Goal: Information Seeking & Learning: Learn about a topic

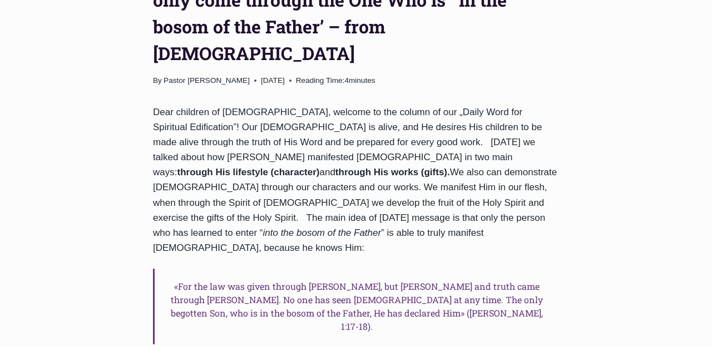
scroll to position [523, 0]
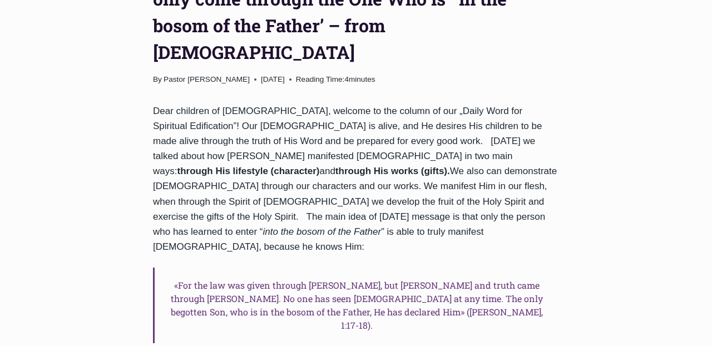
drag, startPoint x: 163, startPoint y: 240, endPoint x: 301, endPoint y: 255, distance: 138.8
copy div "[PERSON_NAME] is the only One who was in the Father’s bosom and thus was the on…"
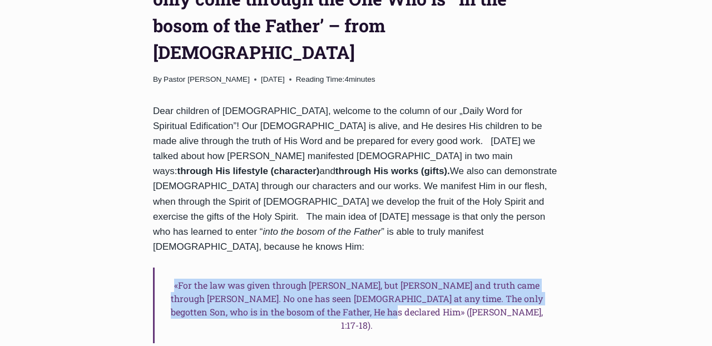
drag, startPoint x: 168, startPoint y: 180, endPoint x: 437, endPoint y: 218, distance: 271.5
click at [437, 268] on h6 "«For the law was given through [PERSON_NAME], but [PERSON_NAME] and truth came …" at bounding box center [356, 306] width 406 height 76
copy h6 "«For the law was given through [PERSON_NAME], but [PERSON_NAME] and truth came …"
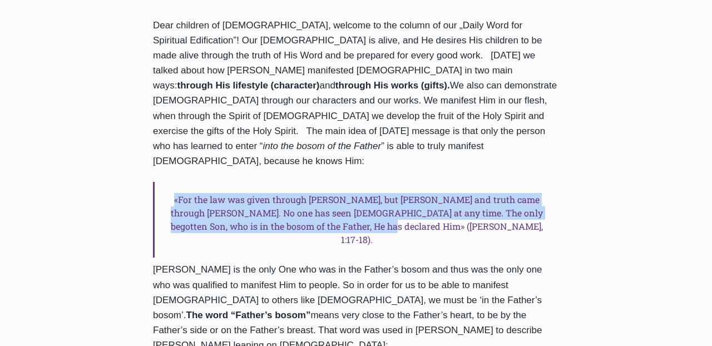
scroll to position [615, 0]
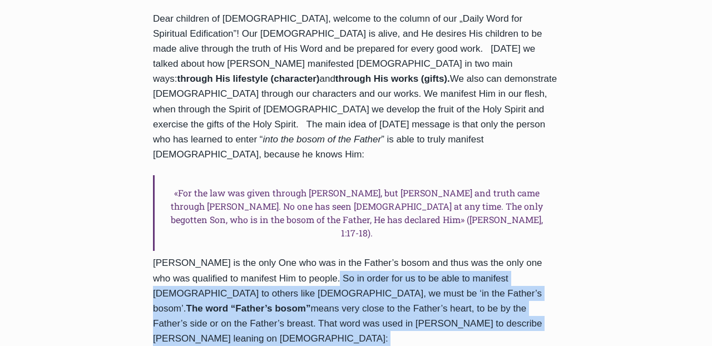
drag, startPoint x: 308, startPoint y: 165, endPoint x: 347, endPoint y: 238, distance: 82.2
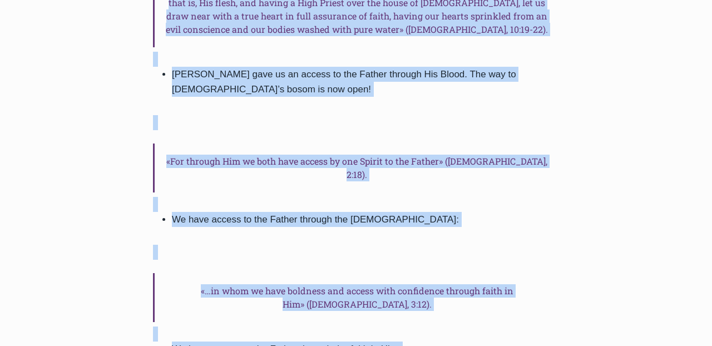
scroll to position [1288, 0]
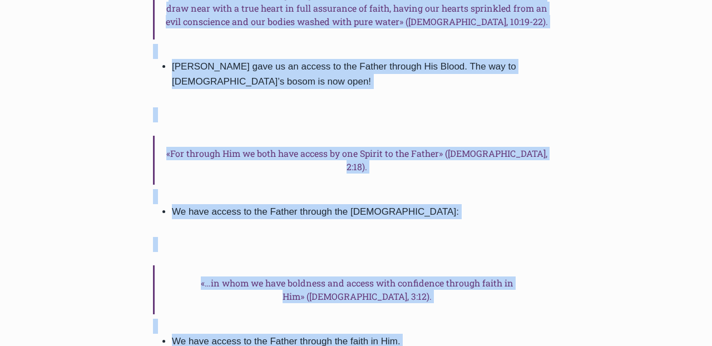
copy div "Lo ip dolor sit am co ad elit se doeiusmo Tem in utlabo etdo Magnaa, en admi ve…"
